Goal: Information Seeking & Learning: Learn about a topic

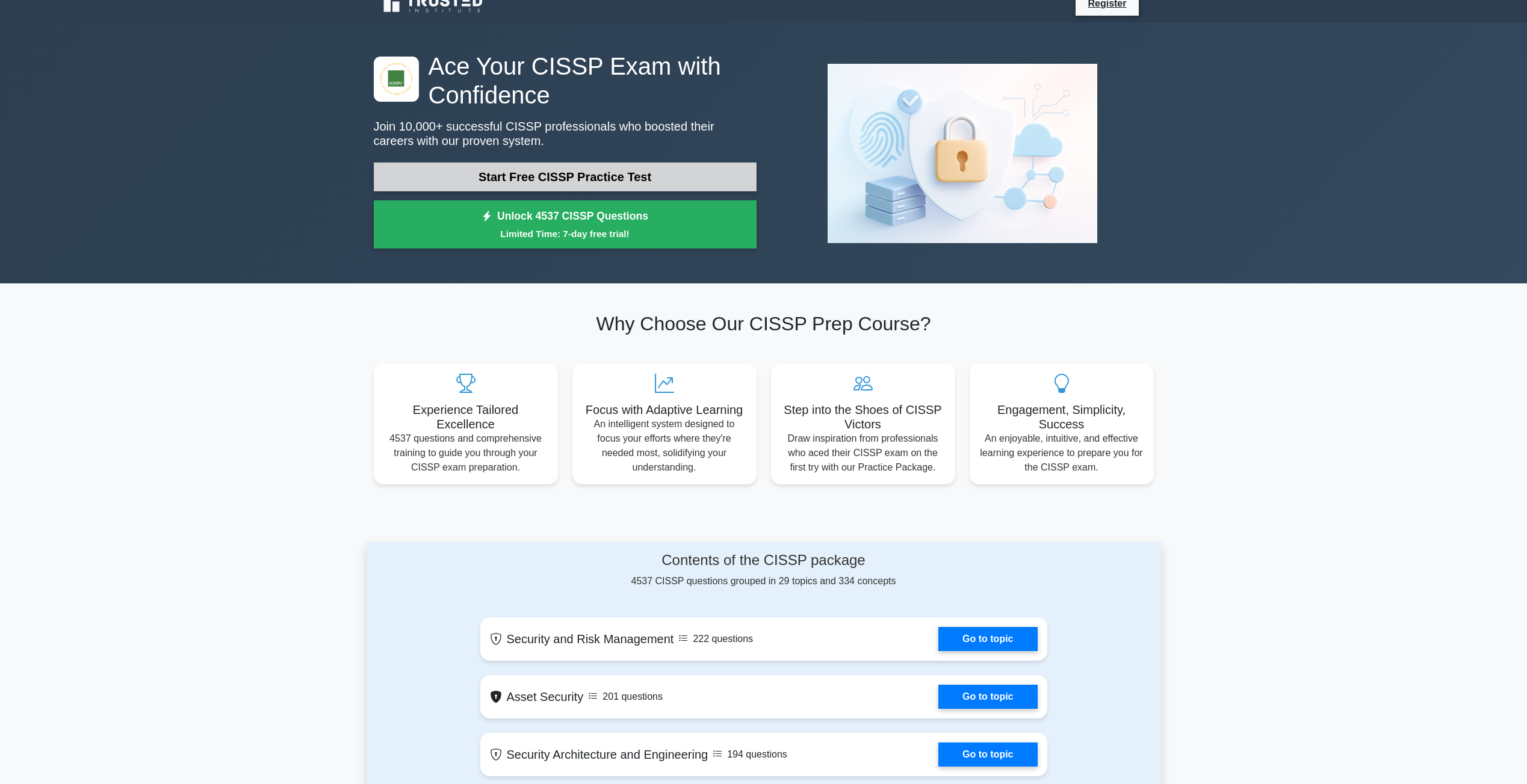
scroll to position [242, 0]
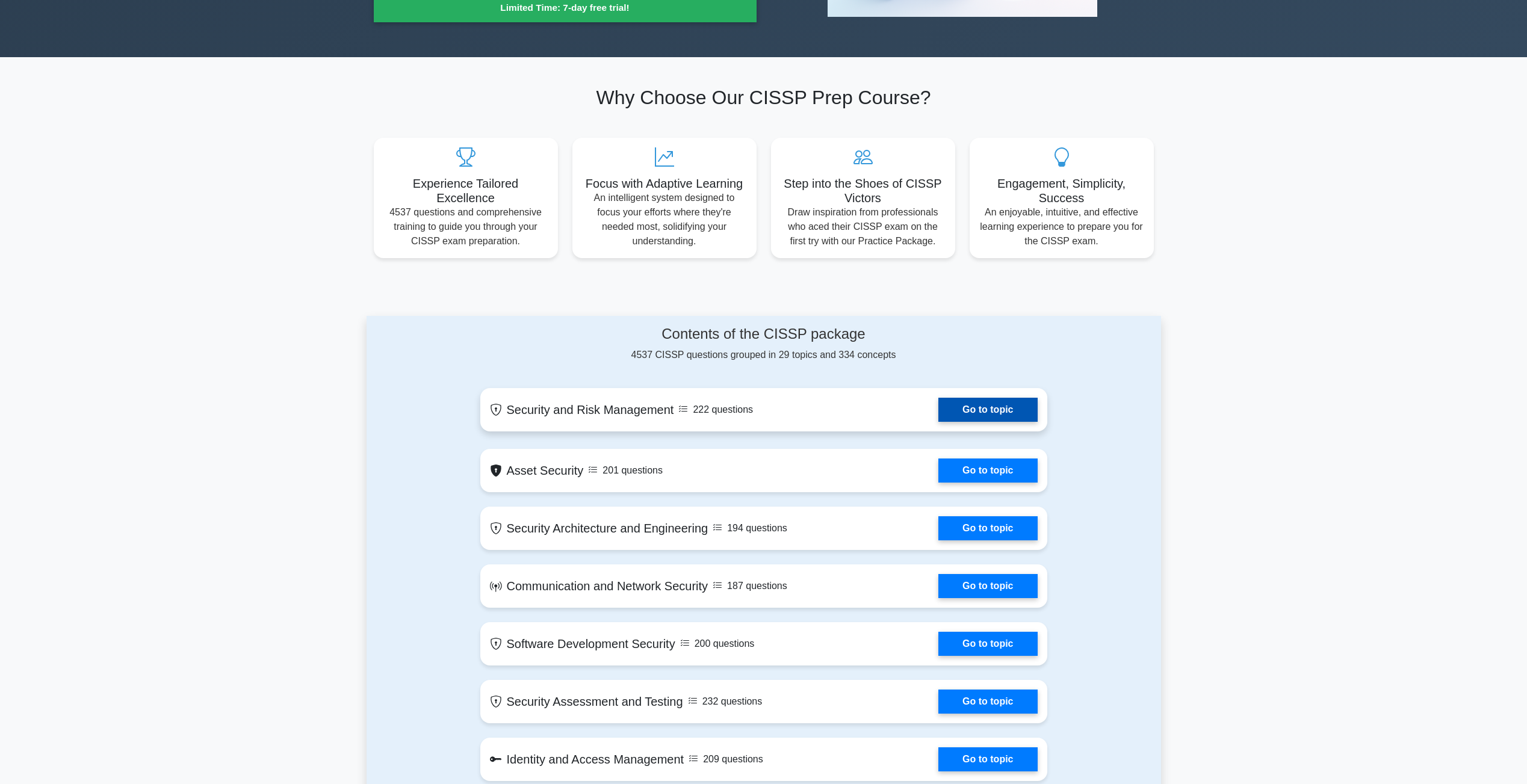
click at [986, 417] on link "Go to topic" at bounding box center [988, 409] width 99 height 24
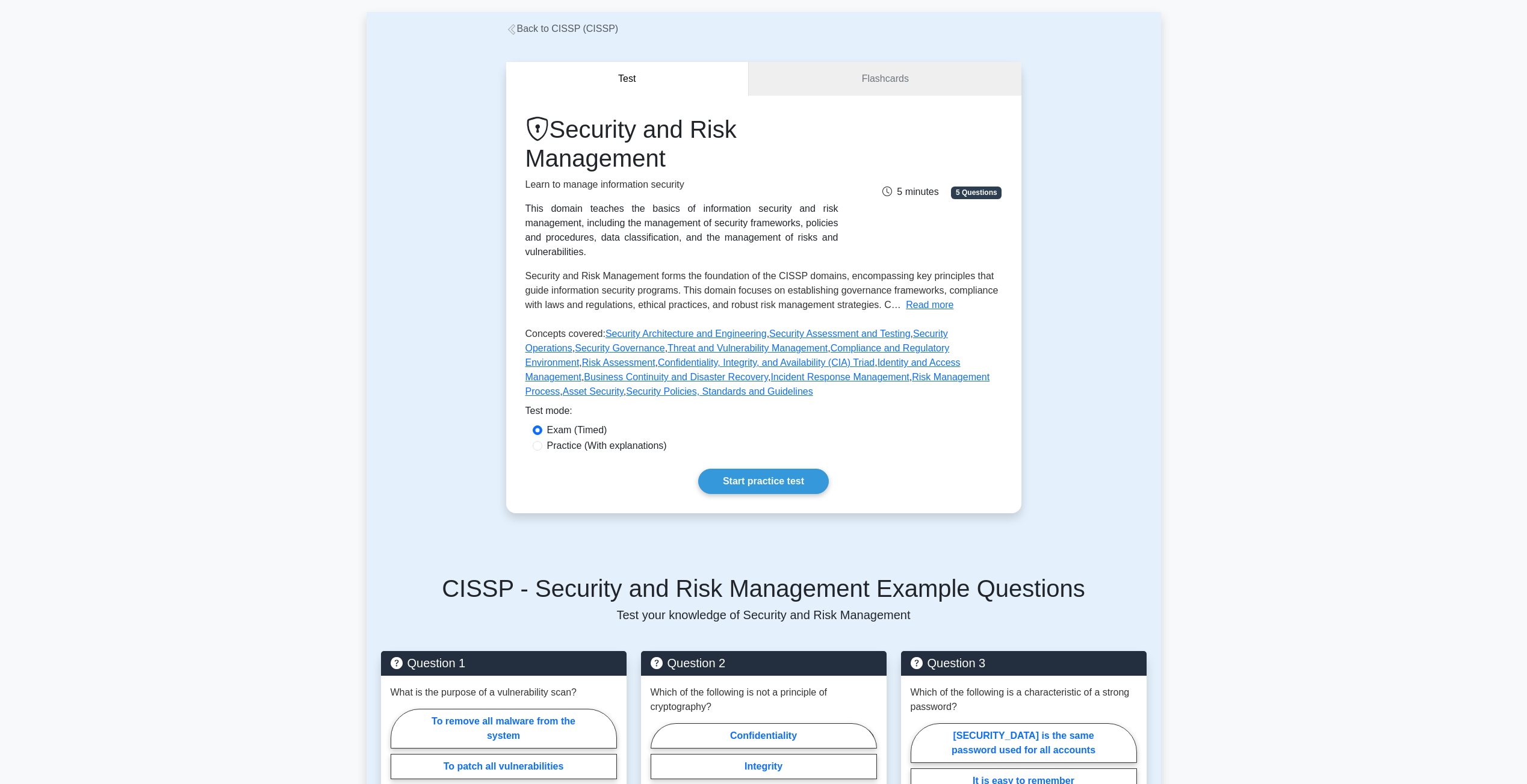
scroll to position [53, 0]
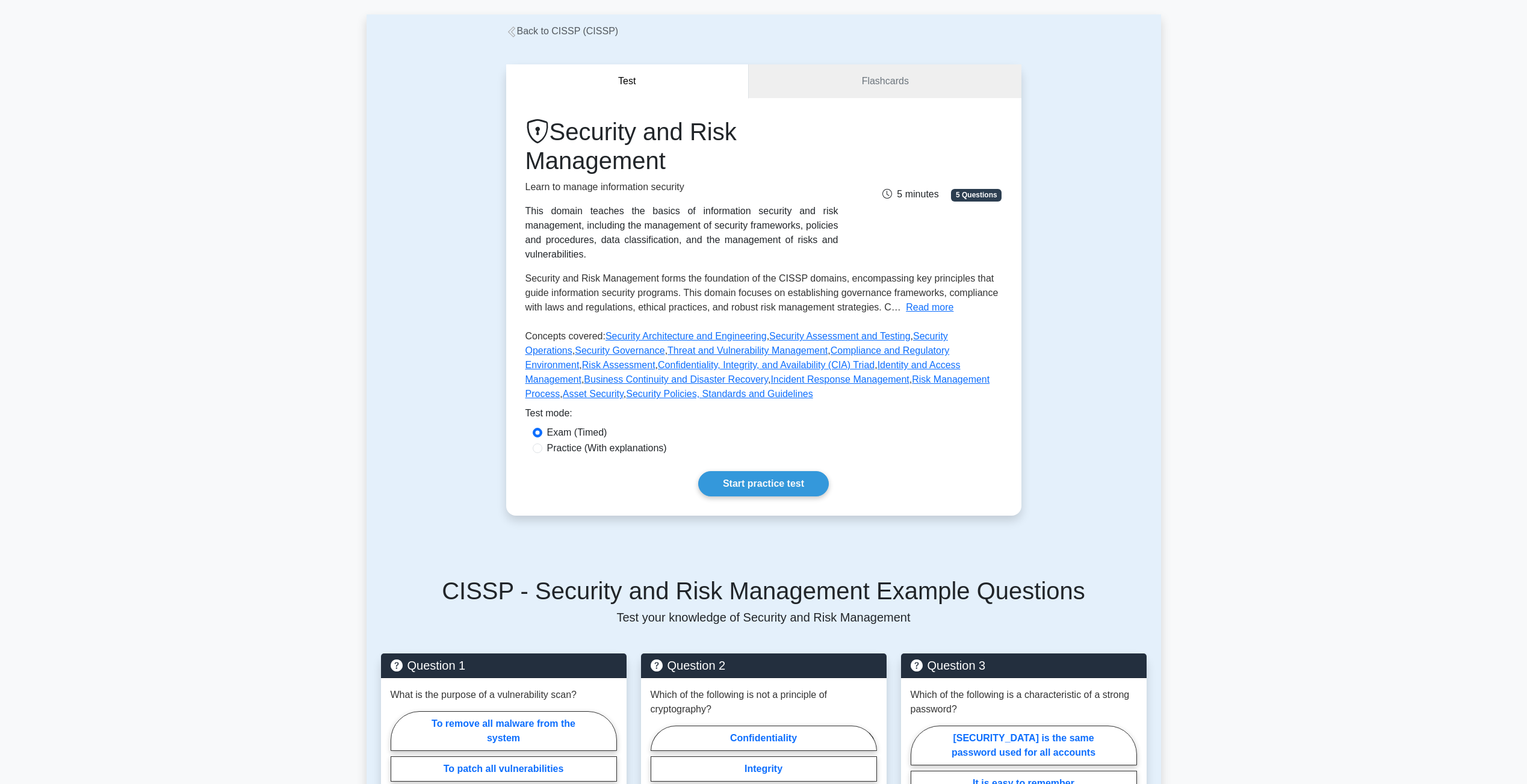
click at [545, 456] on div "Practice (With explanations)" at bounding box center [764, 448] width 462 height 15
click at [542, 456] on div "Practice (With explanations)" at bounding box center [764, 448] width 462 height 15
click at [533, 453] on input "Practice (With explanations)" at bounding box center [538, 448] width 10 height 10
radio input "true"
click at [742, 496] on link "Start practice test" at bounding box center [764, 483] width 131 height 26
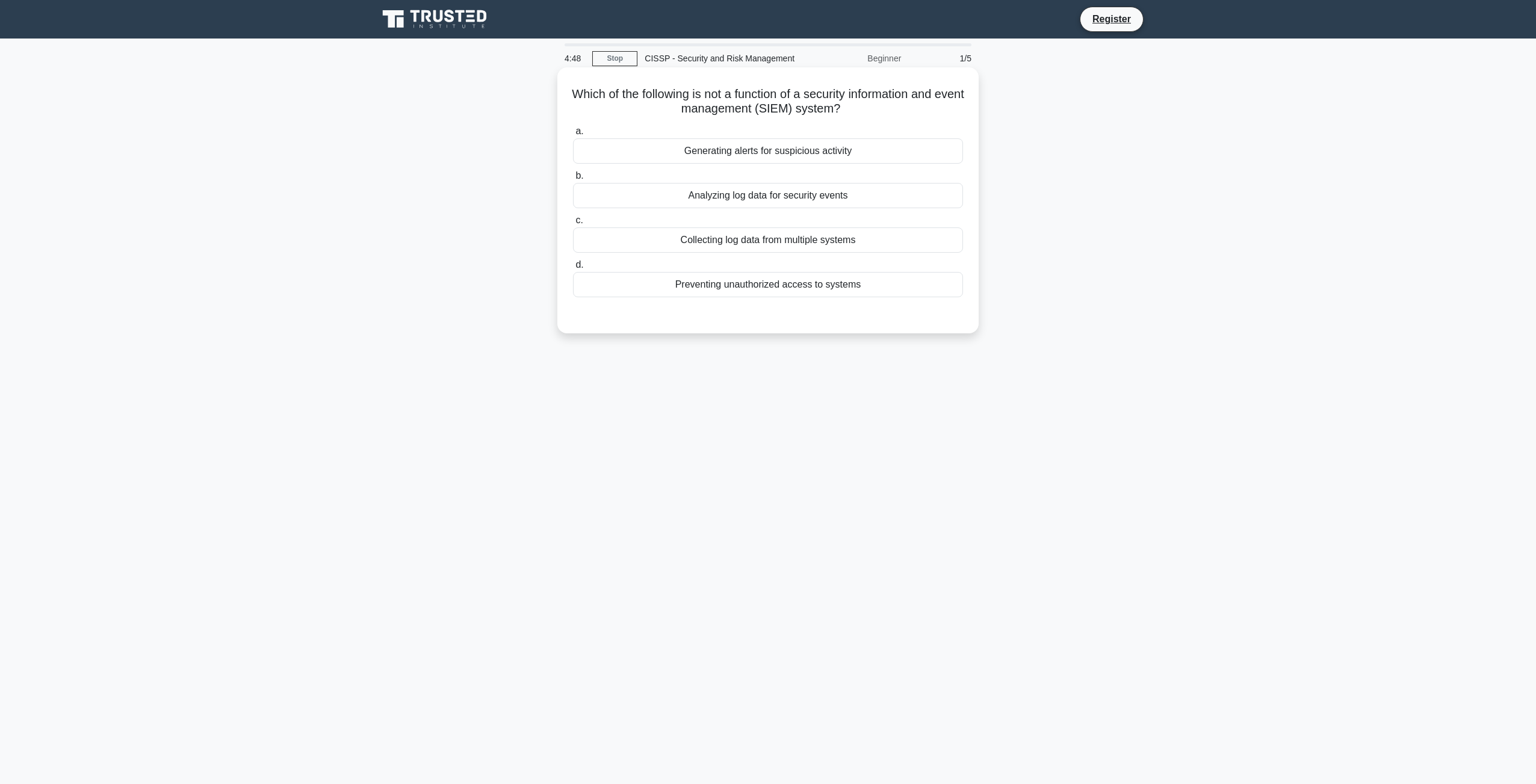
click at [754, 298] on div "Preventing unauthorized access to systems" at bounding box center [768, 285] width 390 height 26
click at [573, 269] on input "d. Preventing unauthorized access to systems" at bounding box center [573, 265] width 0 height 8
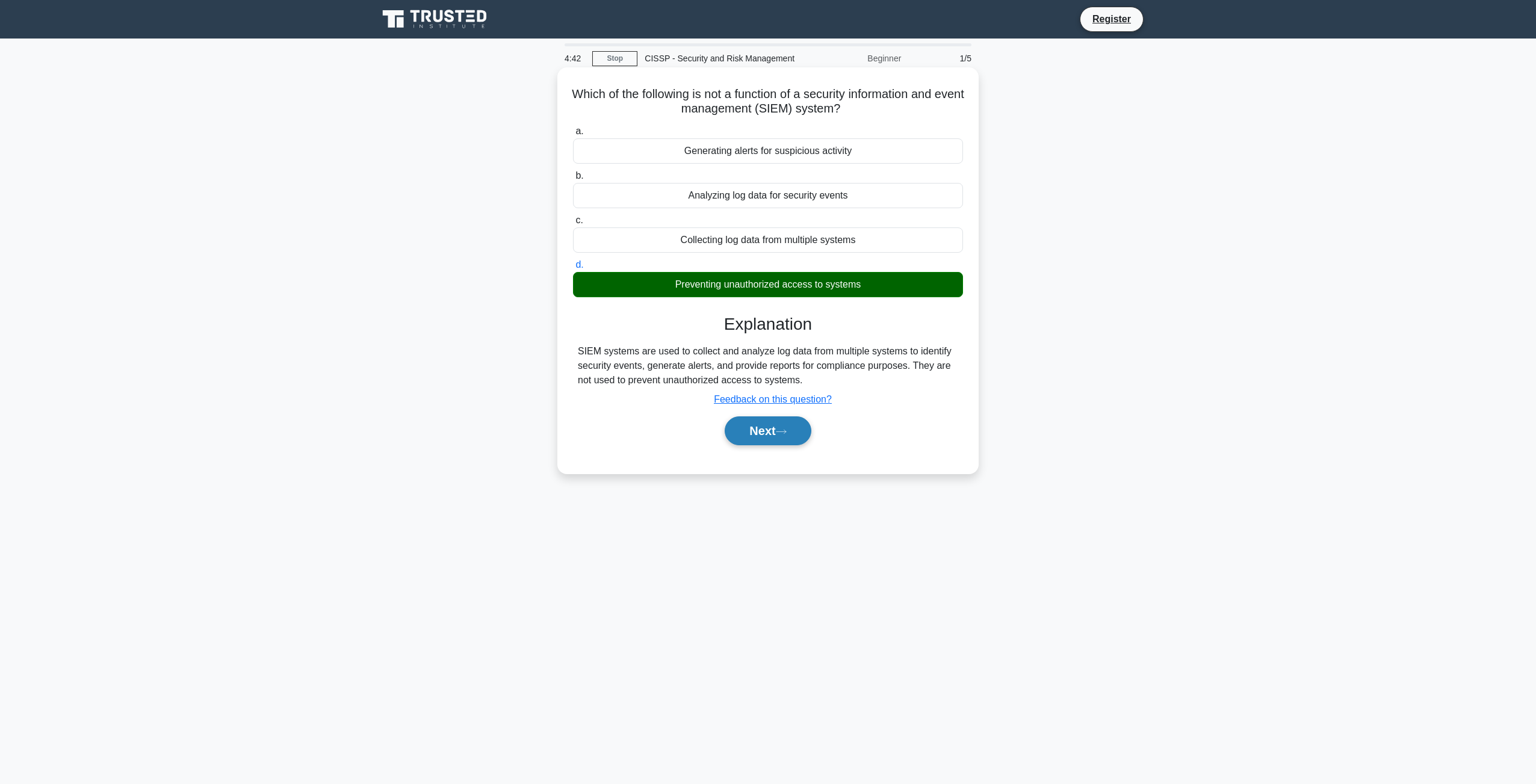
click at [779, 440] on button "Next" at bounding box center [768, 430] width 86 height 29
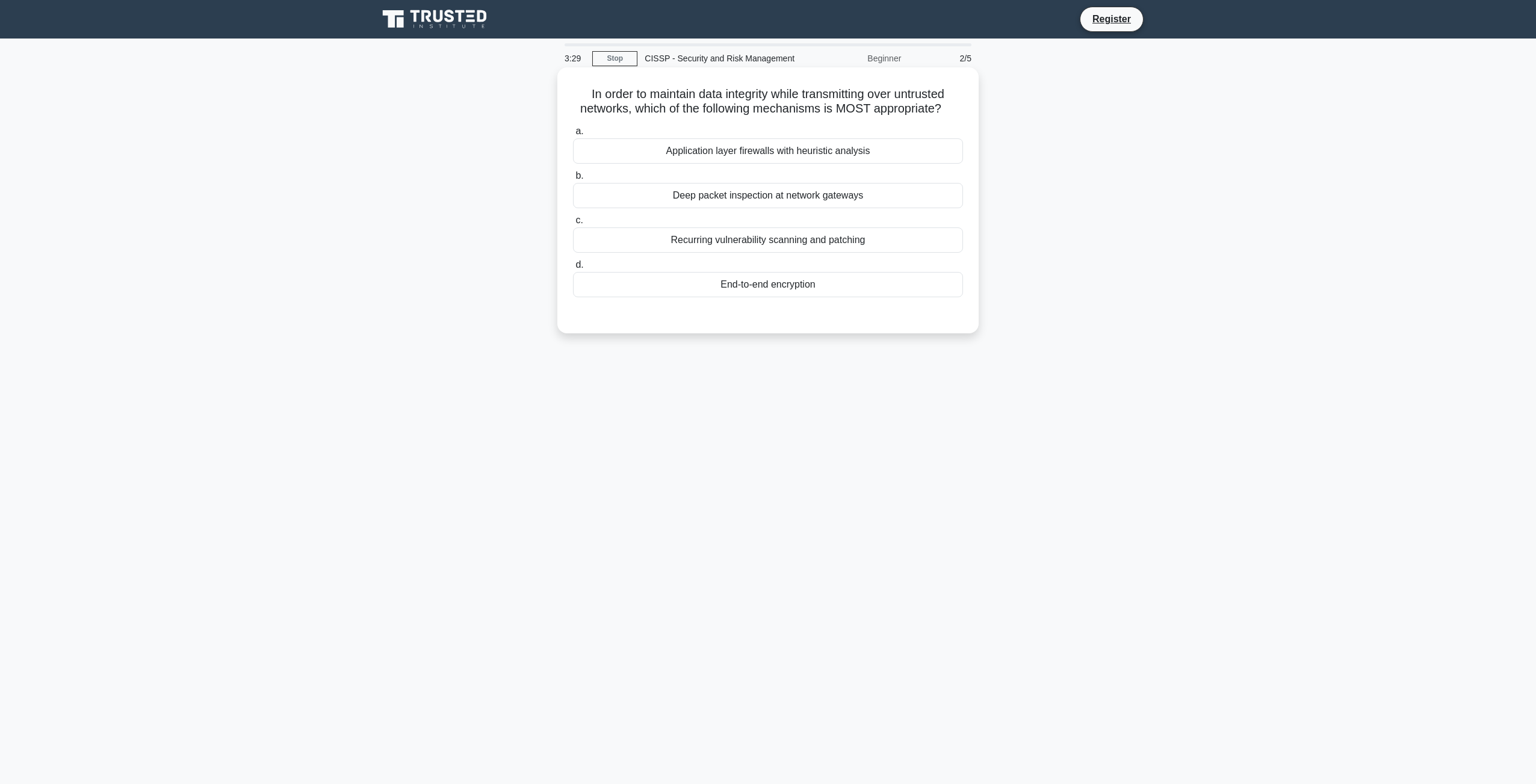
click at [816, 298] on div "End-to-end encryption" at bounding box center [768, 285] width 390 height 26
click at [573, 269] on input "d. End-to-end encryption" at bounding box center [573, 265] width 0 height 8
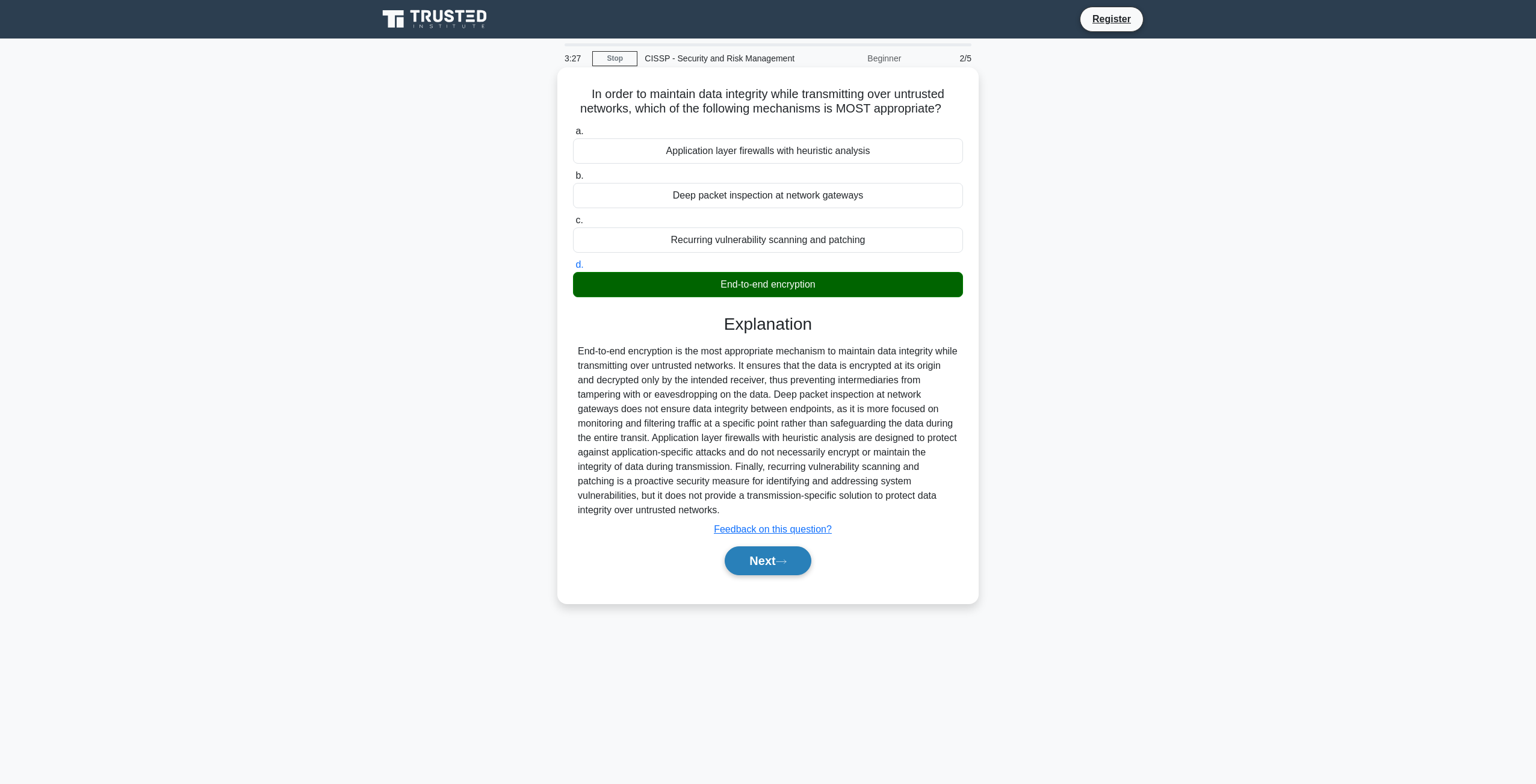
click at [756, 575] on button "Next" at bounding box center [768, 561] width 86 height 29
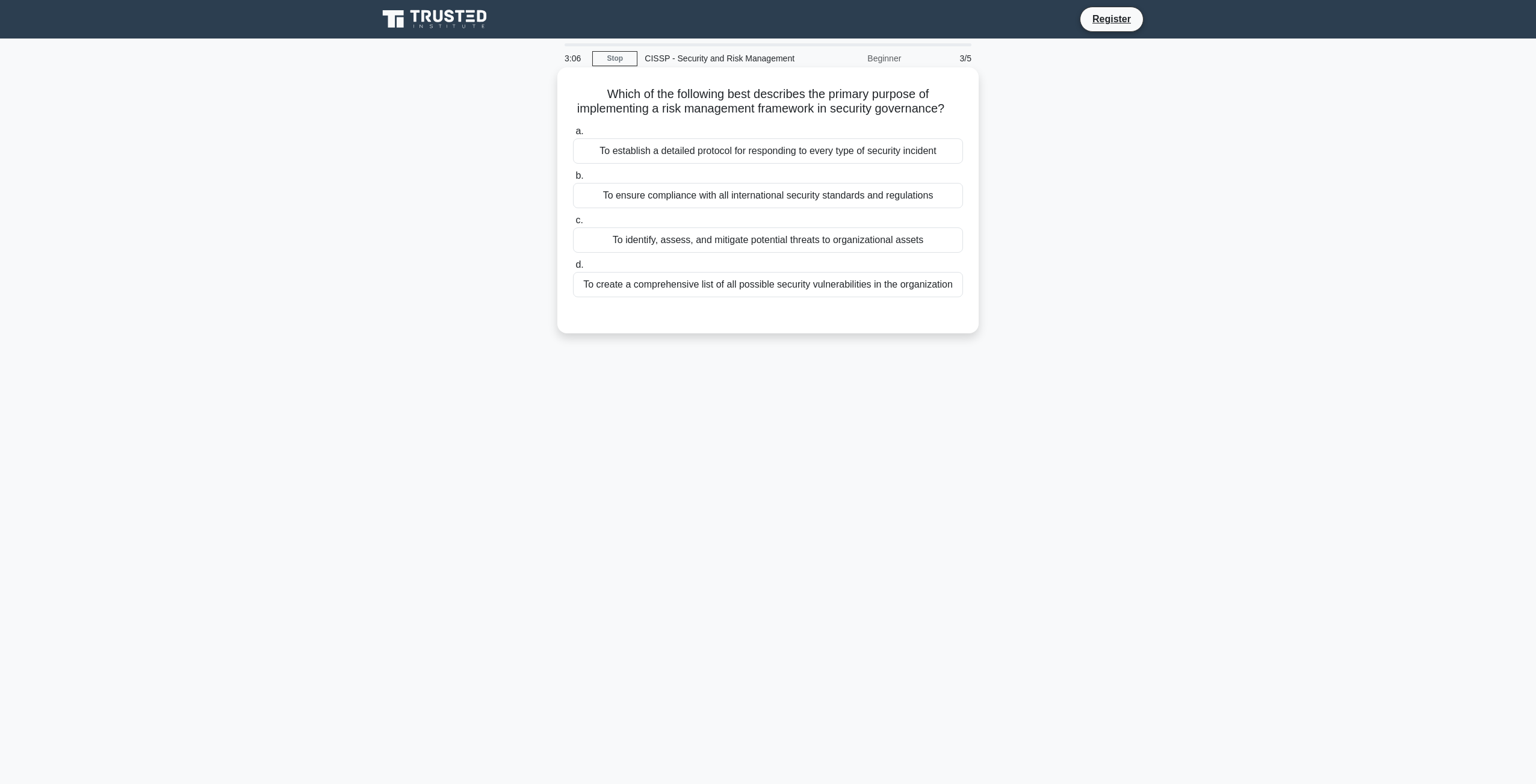
drag, startPoint x: 605, startPoint y: 113, endPoint x: 939, endPoint y: 125, distance: 334.2
click at [939, 117] on h5 "Which of the following best describes the primary purpose of implementing a ris…" at bounding box center [768, 102] width 393 height 30
click at [617, 117] on h5 "Which of the following best describes the primary purpose of implementing a ris…" at bounding box center [768, 102] width 393 height 30
click at [772, 253] on div "To identify, assess, and mitigate potential threats to organizational assets" at bounding box center [768, 240] width 390 height 26
click at [573, 224] on input "c. To identify, assess, and mitigate potential threats to organizational assets" at bounding box center [573, 220] width 0 height 8
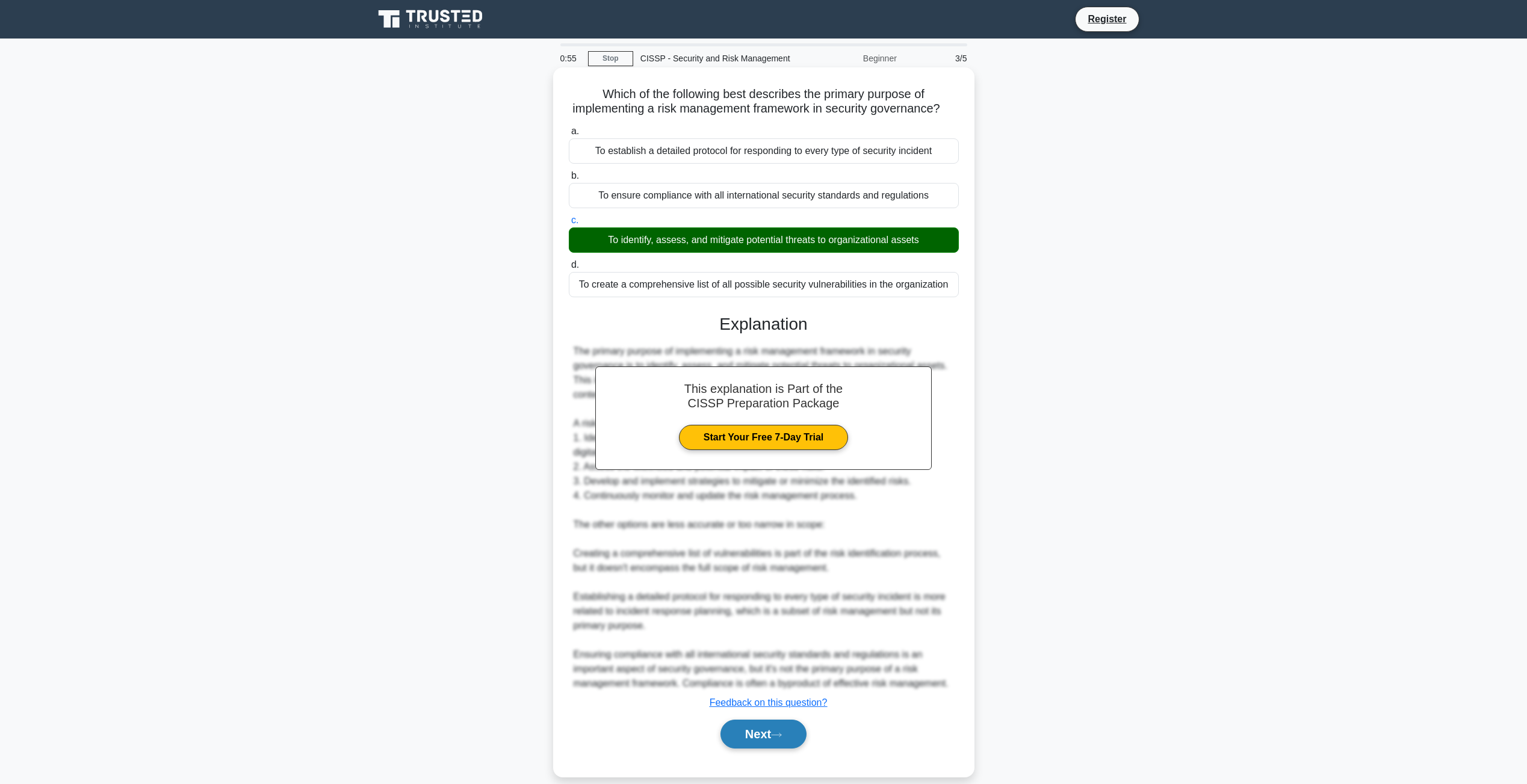
click at [771, 748] on button "Next" at bounding box center [763, 734] width 86 height 29
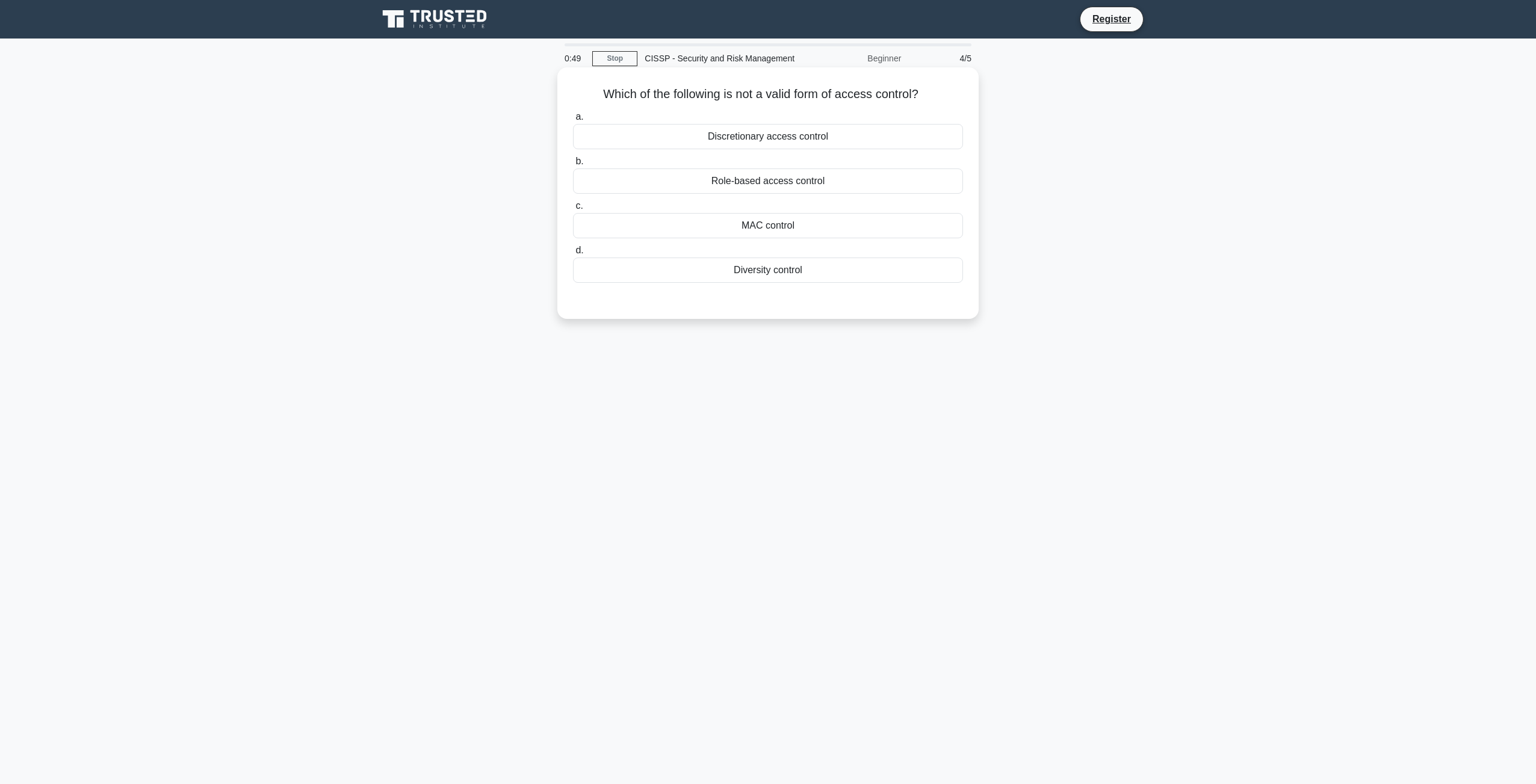
click at [756, 283] on div "Diversity control" at bounding box center [768, 270] width 390 height 26
click at [573, 254] on input "d. Diversity control" at bounding box center [573, 250] width 0 height 8
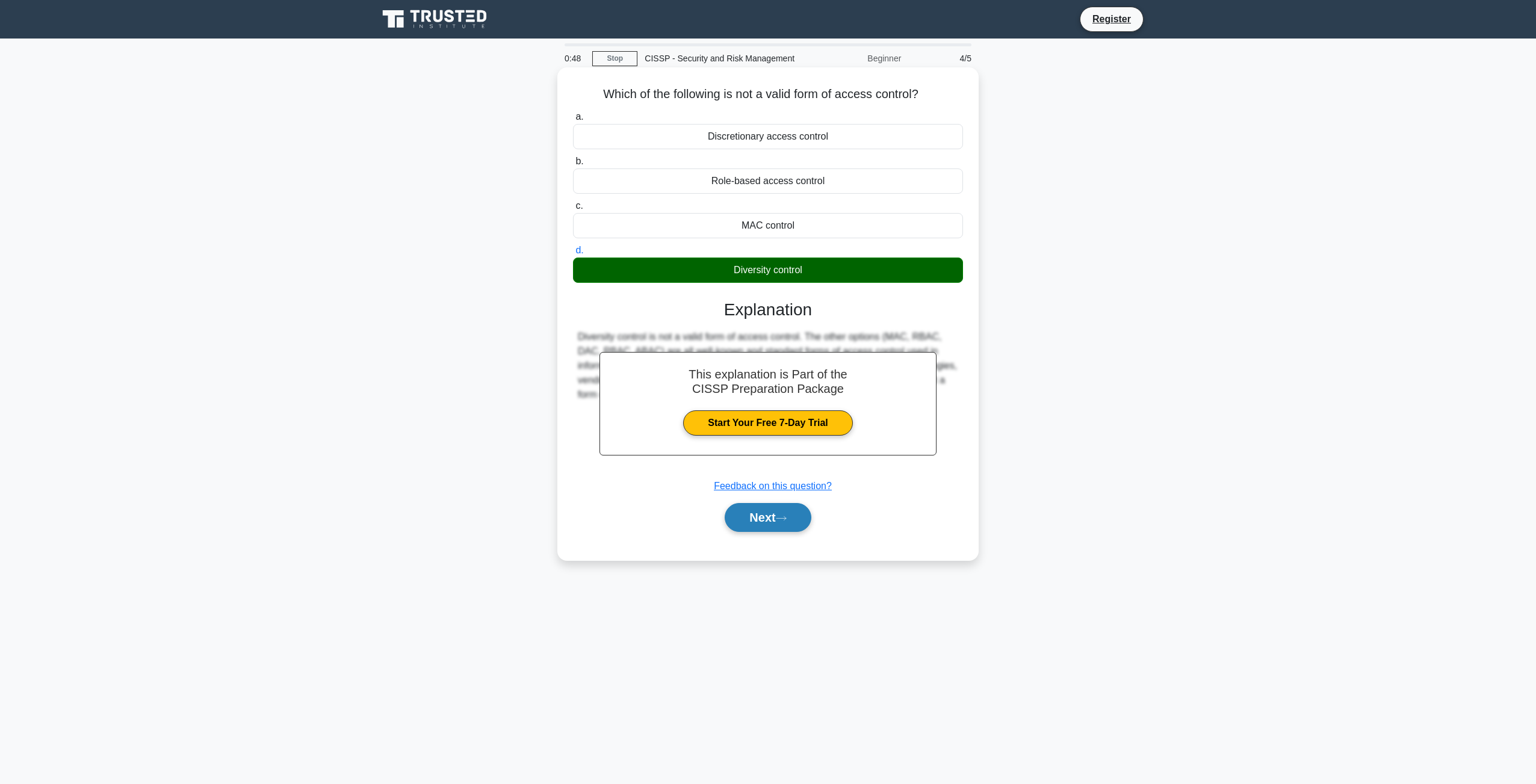
click at [747, 531] on button "Next" at bounding box center [768, 517] width 86 height 29
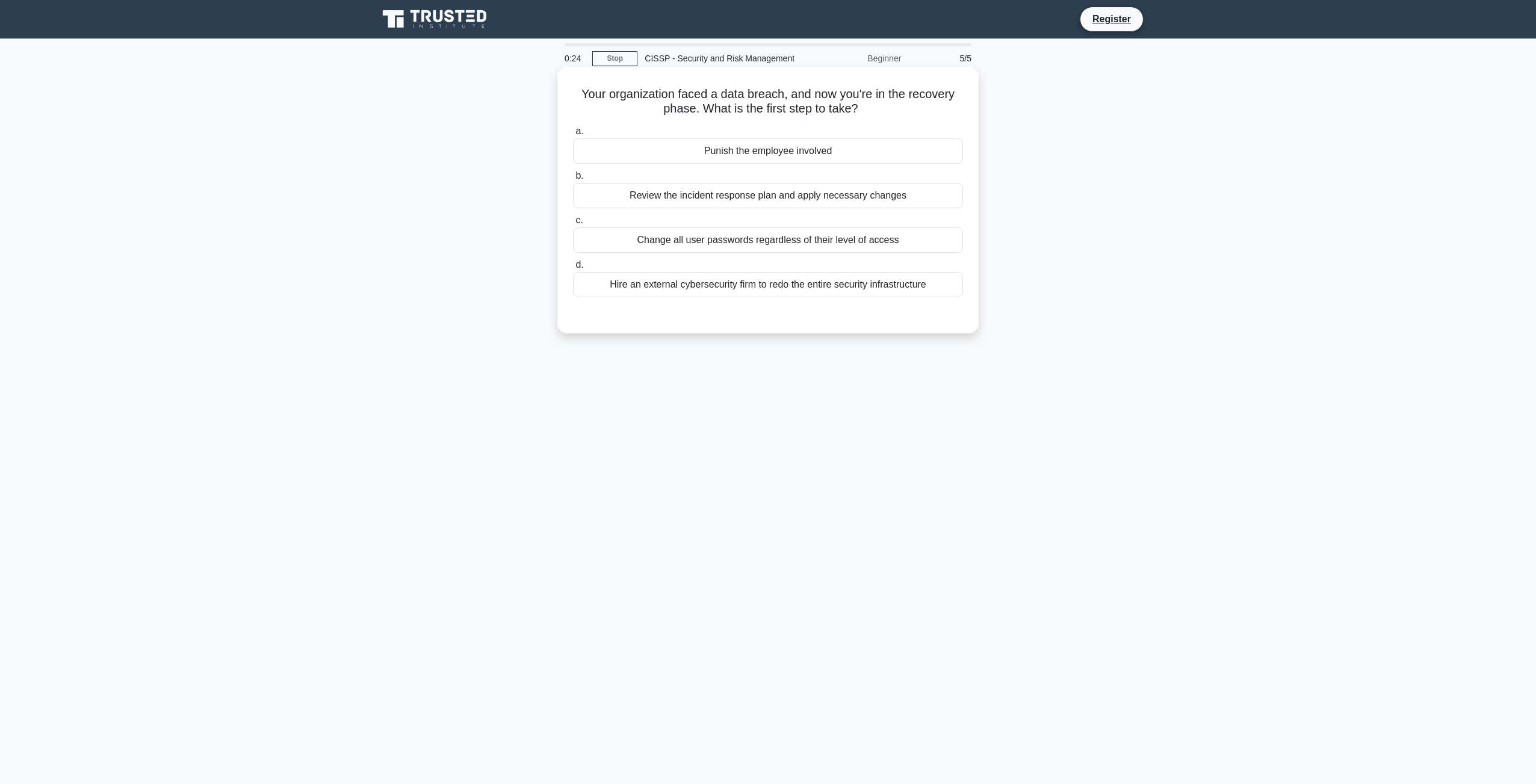
click at [735, 209] on div "Review the incident response plan and apply necessary changes" at bounding box center [768, 196] width 390 height 26
click at [573, 180] on input "b. Review the incident response plan and apply necessary changes" at bounding box center [573, 176] width 0 height 8
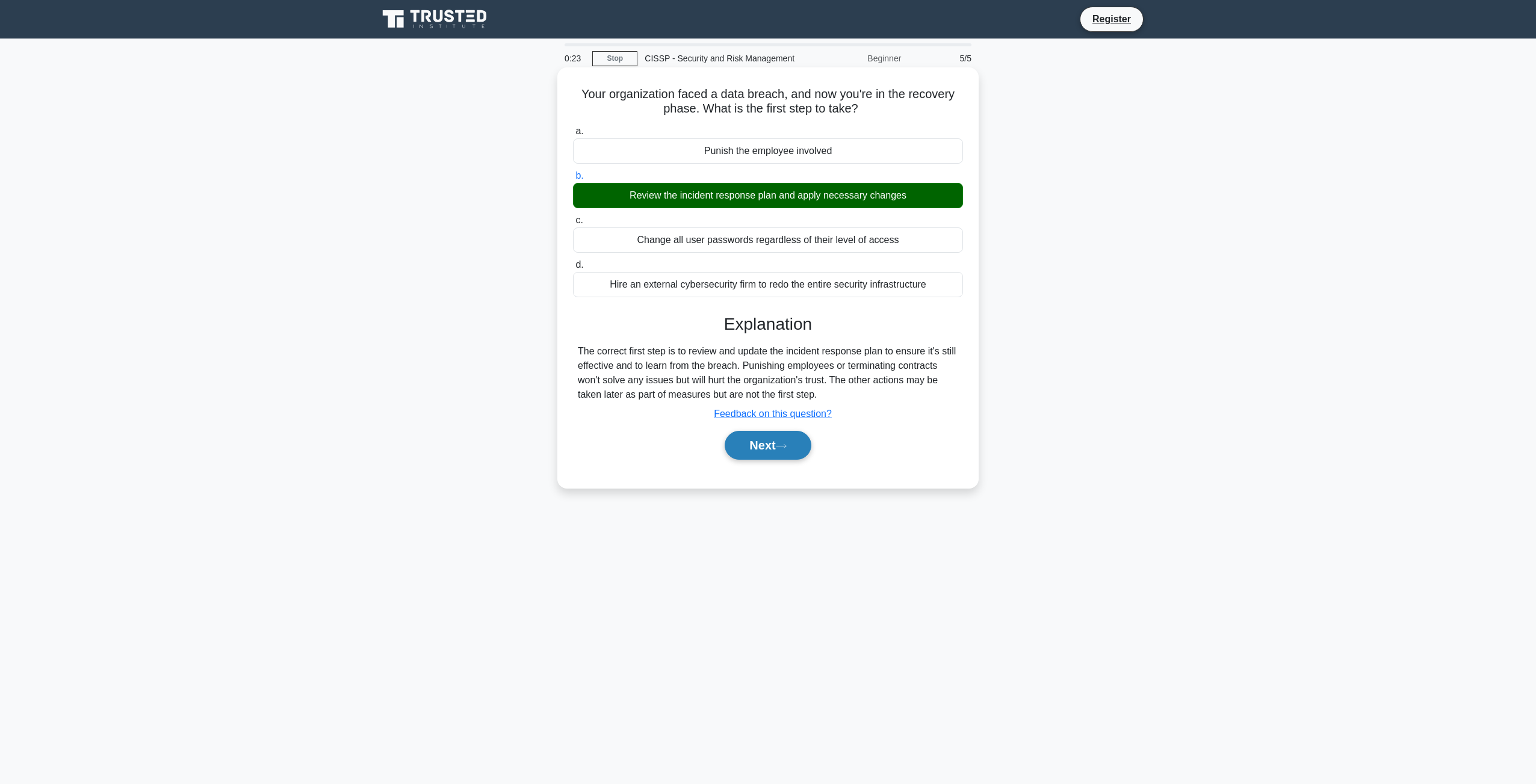
click at [766, 460] on button "Next" at bounding box center [768, 445] width 86 height 29
